Goal: Task Accomplishment & Management: Use online tool/utility

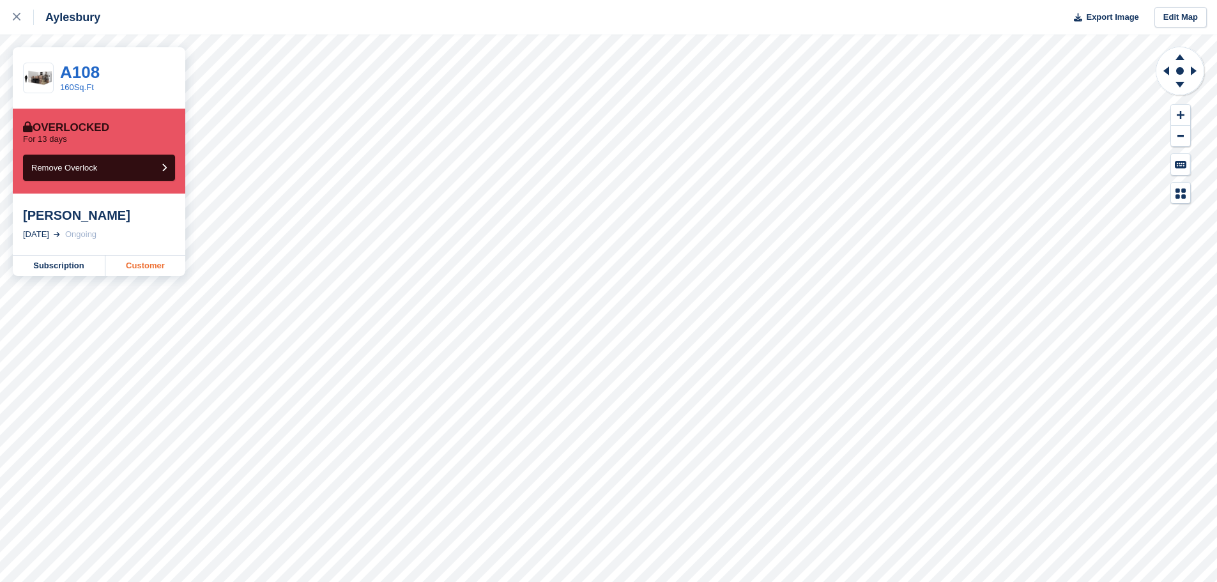
click at [135, 271] on link "Customer" at bounding box center [145, 266] width 80 height 20
click at [145, 263] on link "Customer" at bounding box center [145, 266] width 80 height 20
click at [120, 265] on link "Customer" at bounding box center [145, 266] width 80 height 20
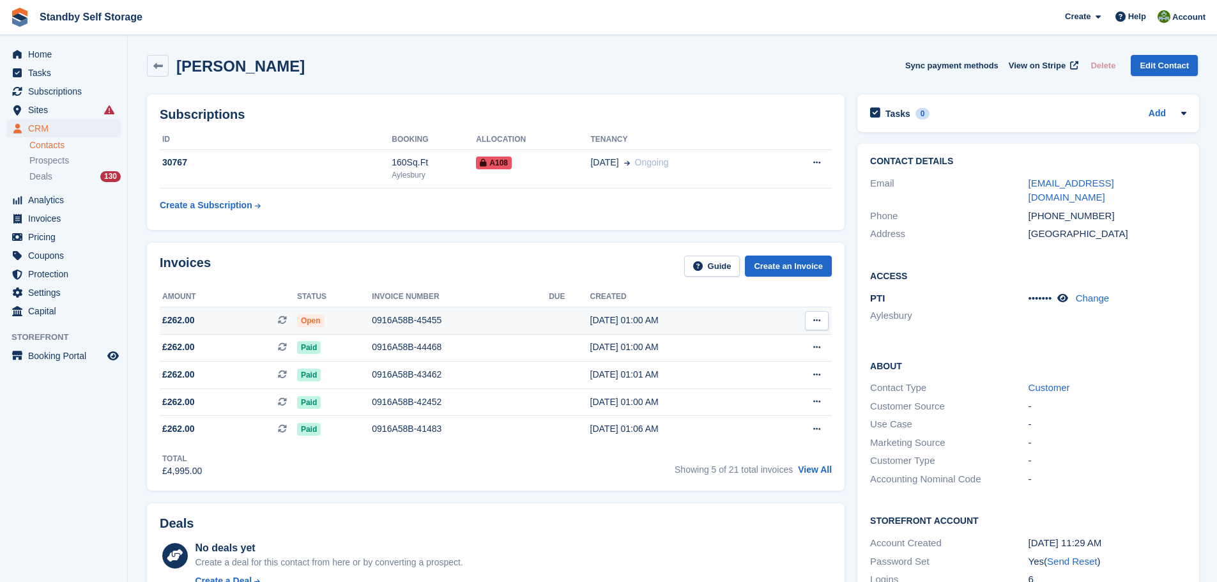
click at [398, 319] on div "0916A58B-45455" at bounding box center [460, 320] width 177 height 13
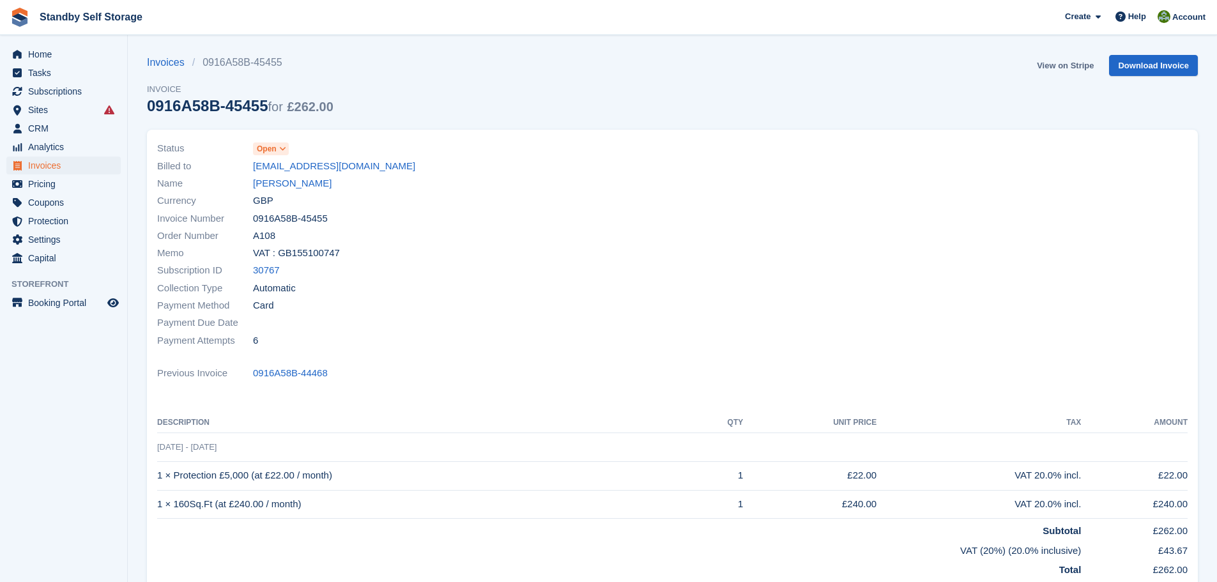
click at [1070, 66] on link "View on Stripe" at bounding box center [1065, 65] width 67 height 21
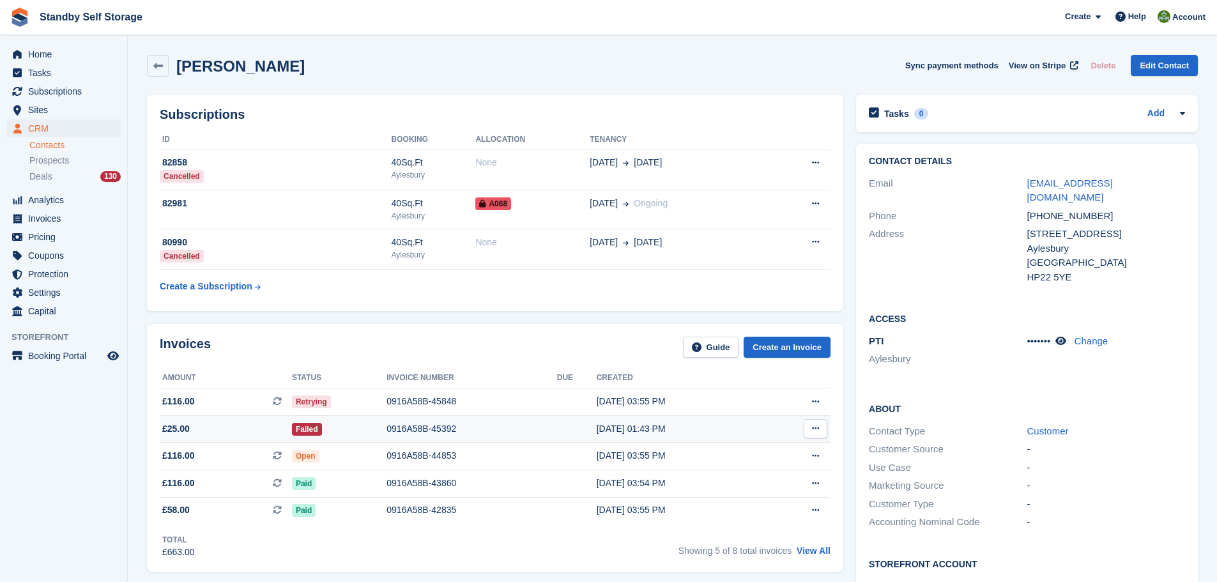
click at [415, 429] on div "0916A58B-45392" at bounding box center [472, 428] width 171 height 13
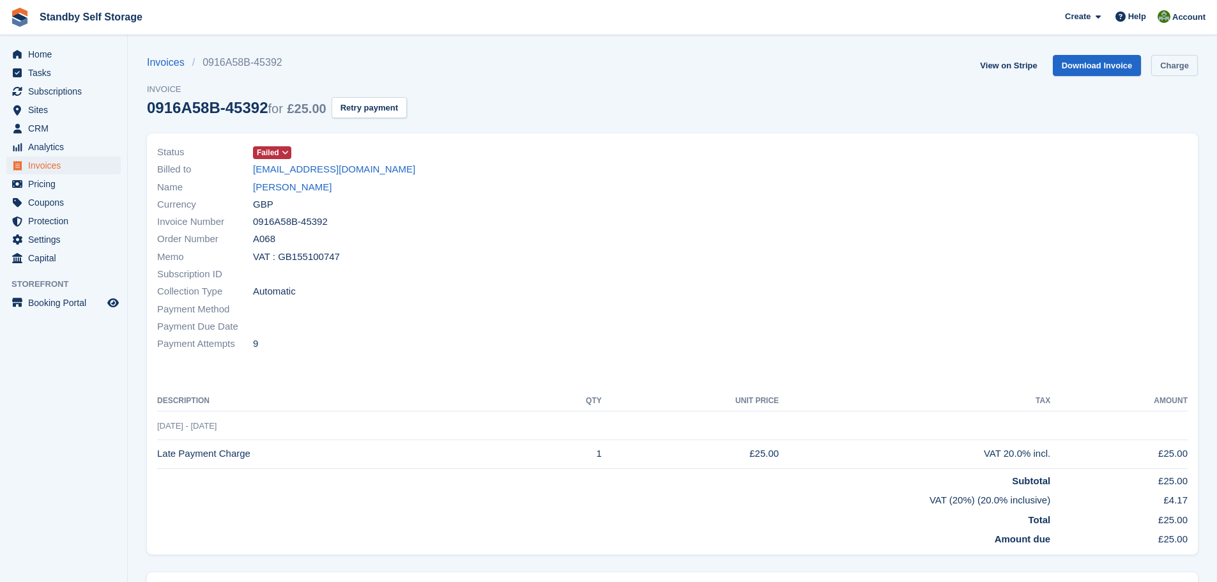
click at [1166, 68] on link "Charge" at bounding box center [1174, 65] width 47 height 21
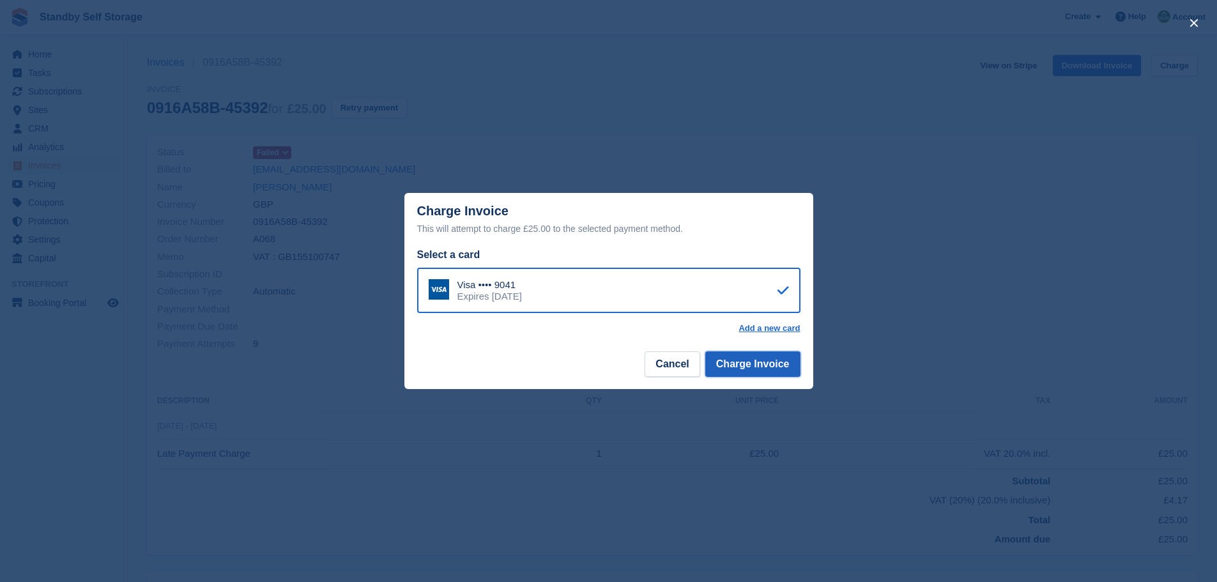
click at [759, 362] on button "Charge Invoice" at bounding box center [752, 364] width 95 height 26
